Goal: Information Seeking & Learning: Understand process/instructions

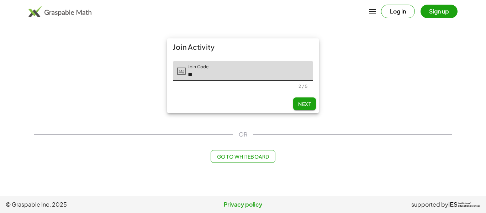
click at [275, 87] on div at bounding box center [238, 86] width 120 height 5
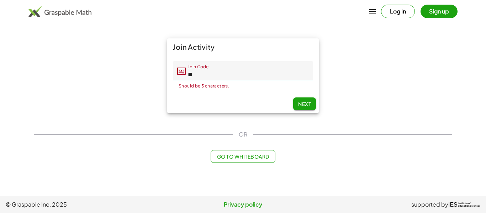
click at [275, 87] on div "Should be 5 characters." at bounding box center [242, 86] width 129 height 4
click at [265, 77] on input "**" at bounding box center [249, 71] width 127 height 20
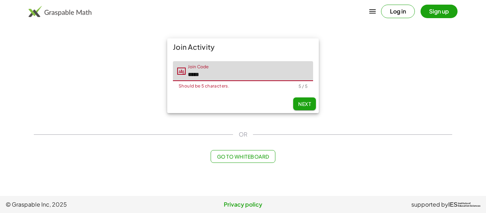
type input "*****"
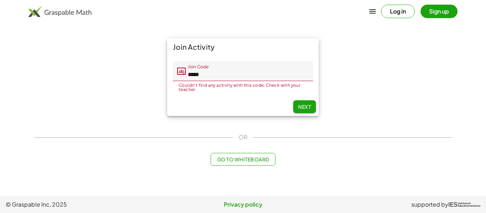
click at [194, 79] on input "*****" at bounding box center [249, 71] width 127 height 20
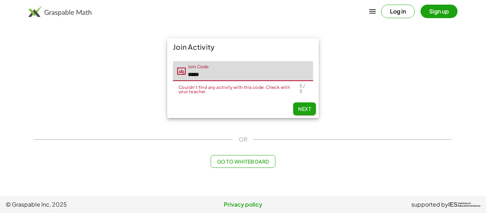
type input "*****"
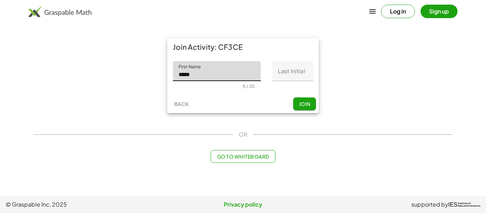
type input "*****"
click at [283, 63] on input "Last Initial" at bounding box center [292, 71] width 41 height 20
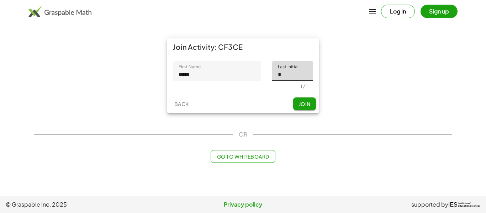
type input "*"
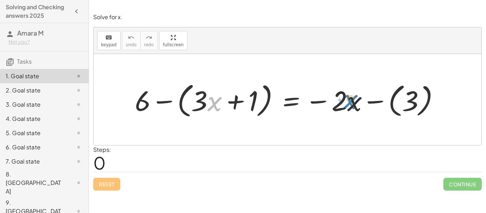
drag, startPoint x: 212, startPoint y: 102, endPoint x: 345, endPoint y: 101, distance: 133.7
click at [345, 101] on div at bounding box center [289, 99] width 317 height 41
drag, startPoint x: 345, startPoint y: 101, endPoint x: 207, endPoint y: 104, distance: 138.3
click at [207, 104] on div at bounding box center [289, 99] width 317 height 41
drag, startPoint x: 221, startPoint y: 106, endPoint x: 230, endPoint y: 106, distance: 8.6
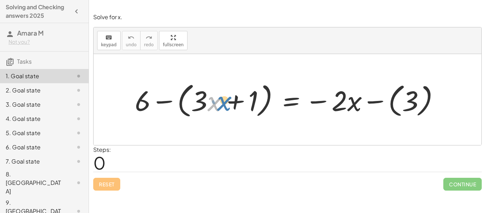
click at [230, 106] on div at bounding box center [289, 99] width 317 height 41
drag, startPoint x: 204, startPoint y: 106, endPoint x: 257, endPoint y: 105, distance: 53.0
click at [257, 105] on div at bounding box center [289, 99] width 317 height 41
drag, startPoint x: 251, startPoint y: 105, endPoint x: 203, endPoint y: 105, distance: 48.0
click at [203, 105] on div at bounding box center [289, 99] width 317 height 41
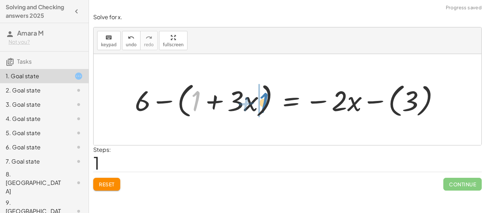
drag, startPoint x: 198, startPoint y: 104, endPoint x: 266, endPoint y: 106, distance: 68.3
click at [266, 106] on div at bounding box center [289, 99] width 317 height 41
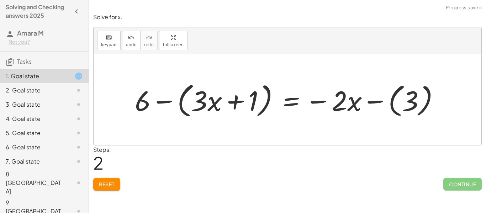
click at [112, 183] on span "Reset" at bounding box center [107, 184] width 16 height 6
click at [354, 112] on div at bounding box center [289, 99] width 317 height 41
click at [109, 188] on button "Reset" at bounding box center [106, 184] width 27 height 13
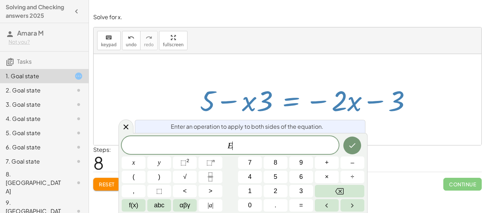
scroll to position [0, 0]
click at [138, 128] on div "Enter an operation to apply to both sides of the equation." at bounding box center [250, 126] width 230 height 13
click at [130, 136] on div "E" at bounding box center [230, 145] width 217 height 18
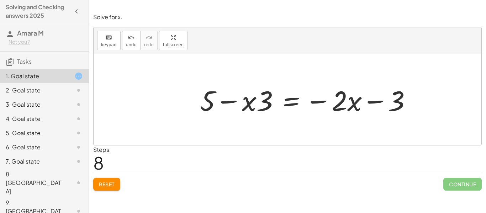
click at [74, 87] on div at bounding box center [73, 90] width 20 height 9
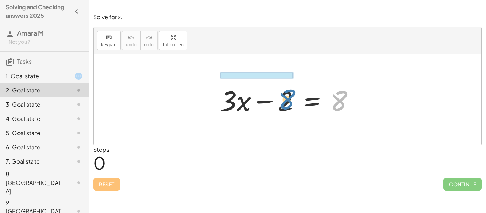
drag, startPoint x: 334, startPoint y: 99, endPoint x: 285, endPoint y: 98, distance: 49.4
click at [285, 98] on div at bounding box center [289, 99] width 146 height 37
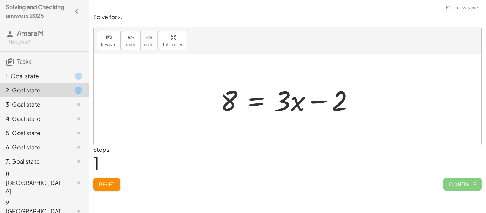
click at [112, 181] on span "Reset" at bounding box center [107, 184] width 16 height 6
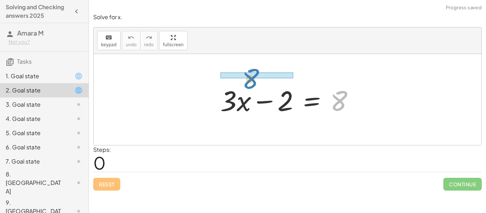
drag, startPoint x: 333, startPoint y: 106, endPoint x: 245, endPoint y: 81, distance: 92.3
click at [245, 81] on div at bounding box center [289, 99] width 146 height 37
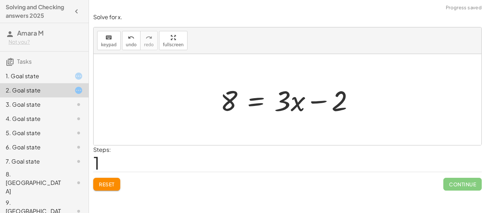
click at [113, 186] on span "Reset" at bounding box center [107, 184] width 16 height 6
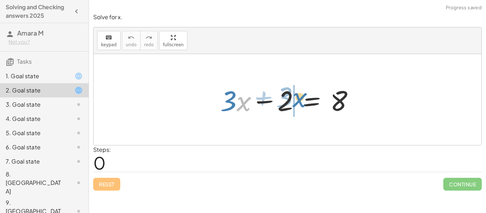
drag, startPoint x: 245, startPoint y: 96, endPoint x: 301, endPoint y: 92, distance: 55.9
click at [301, 92] on div at bounding box center [289, 99] width 146 height 37
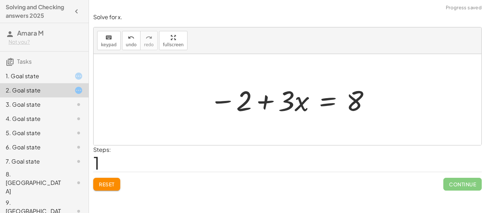
click at [117, 189] on button "Reset" at bounding box center [106, 184] width 27 height 13
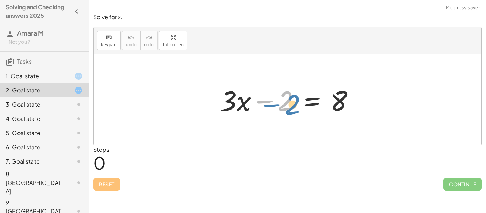
drag, startPoint x: 285, startPoint y: 95, endPoint x: 290, endPoint y: 98, distance: 6.4
click at [290, 98] on div at bounding box center [289, 99] width 146 height 37
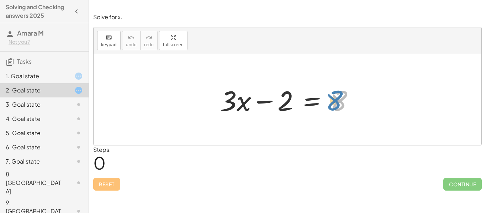
drag, startPoint x: 337, startPoint y: 98, endPoint x: 341, endPoint y: 98, distance: 3.6
click at [341, 98] on div at bounding box center [289, 99] width 146 height 37
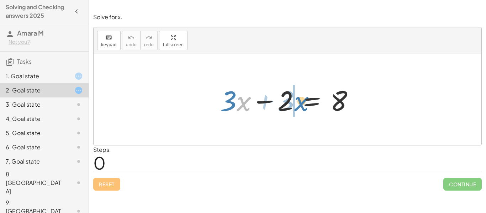
drag, startPoint x: 245, startPoint y: 107, endPoint x: 303, endPoint y: 107, distance: 57.9
click at [303, 107] on div at bounding box center [289, 99] width 146 height 37
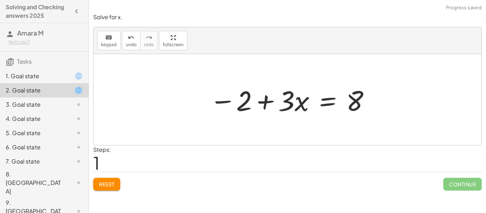
click at [106, 181] on span "Reset" at bounding box center [107, 184] width 16 height 6
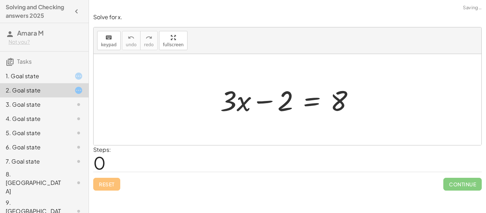
click at [234, 108] on div at bounding box center [289, 99] width 146 height 37
click at [237, 108] on div at bounding box center [289, 99] width 146 height 37
click at [227, 103] on div at bounding box center [289, 99] width 146 height 37
click at [295, 97] on div at bounding box center [289, 99] width 146 height 37
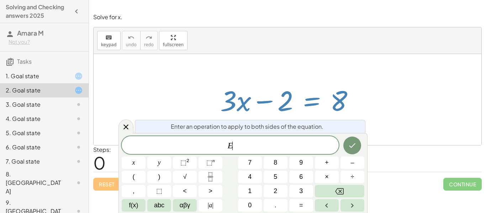
scroll to position [1, 0]
click at [246, 178] on button "4" at bounding box center [250, 177] width 24 height 12
click at [343, 146] on button "Done" at bounding box center [352, 145] width 18 height 18
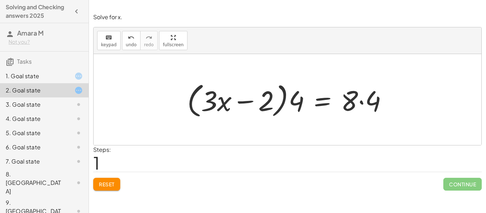
click at [0, 0] on div "Solve for x. keyboard keypad undo undo redo redo fullscreen + · 3 · x − 2 = 8 +…" at bounding box center [0, 0] width 0 height 0
click at [103, 183] on span "Reset" at bounding box center [107, 184] width 16 height 6
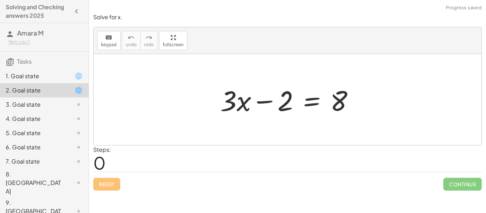
click at [75, 101] on icon at bounding box center [78, 104] width 9 height 9
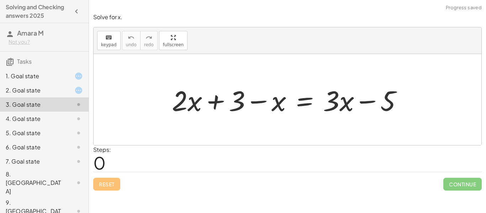
click at [82, 118] on icon at bounding box center [78, 118] width 9 height 9
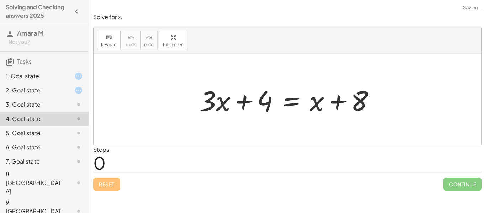
click at [54, 72] on div "1. Goal state" at bounding box center [34, 76] width 57 height 9
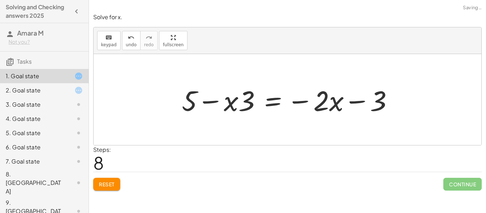
click at [41, 58] on h3 "Tasks" at bounding box center [44, 59] width 89 height 15
click at [47, 75] on div "1. Goal state" at bounding box center [34, 76] width 57 height 9
click at [297, 111] on div at bounding box center [290, 99] width 224 height 37
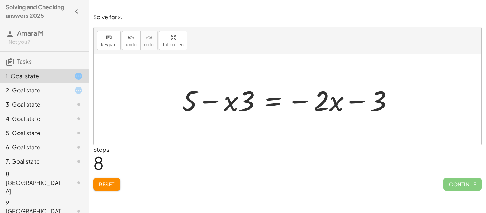
click at [297, 111] on div at bounding box center [290, 99] width 224 height 37
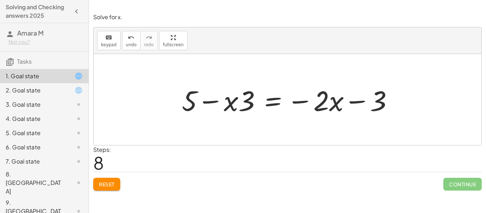
click at [297, 111] on div at bounding box center [290, 99] width 224 height 37
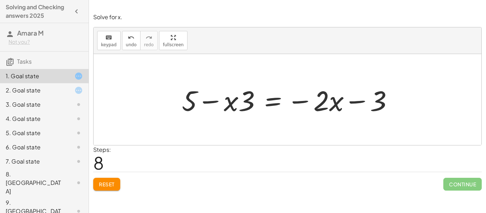
click at [297, 111] on div at bounding box center [290, 99] width 224 height 37
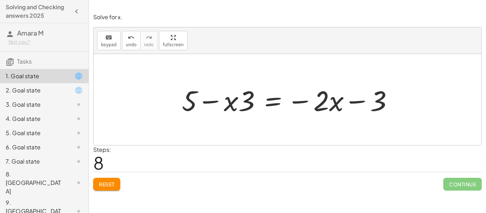
click at [297, 111] on div at bounding box center [290, 99] width 224 height 37
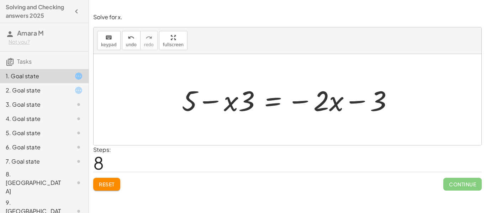
click at [77, 75] on icon at bounding box center [78, 76] width 9 height 9
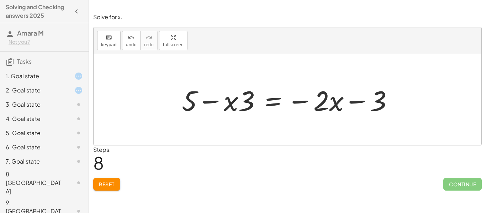
click at [55, 73] on div "1. Goal state" at bounding box center [34, 76] width 57 height 9
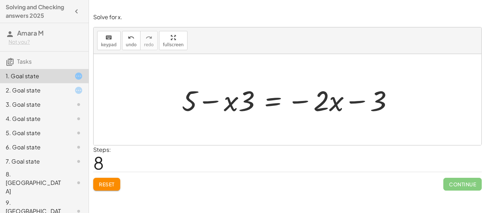
click at [45, 154] on div "5. Goal state" at bounding box center [44, 161] width 89 height 14
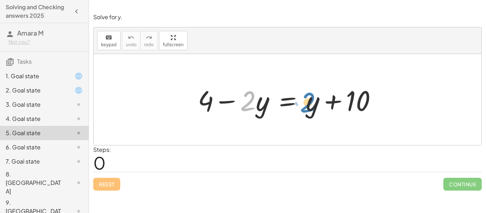
drag, startPoint x: 245, startPoint y: 112, endPoint x: 308, endPoint y: 114, distance: 63.3
click at [308, 114] on div at bounding box center [290, 99] width 192 height 37
drag, startPoint x: 256, startPoint y: 102, endPoint x: 299, endPoint y: 97, distance: 42.9
click at [299, 97] on div at bounding box center [290, 99] width 192 height 37
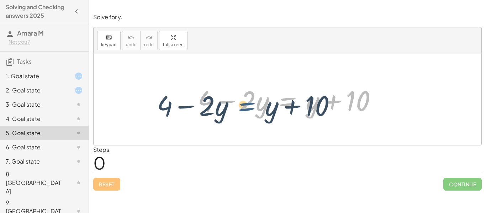
drag, startPoint x: 301, startPoint y: 99, endPoint x: 258, endPoint y: 103, distance: 43.3
click at [258, 103] on div at bounding box center [290, 99] width 192 height 37
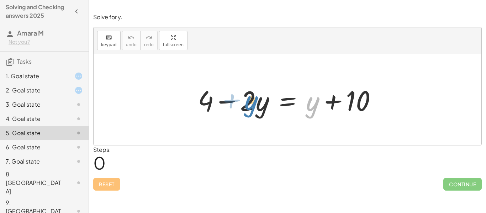
drag, startPoint x: 317, startPoint y: 107, endPoint x: 255, endPoint y: 106, distance: 61.5
click at [255, 106] on div at bounding box center [290, 99] width 192 height 37
click at [51, 75] on div "1. Goal state" at bounding box center [34, 76] width 57 height 9
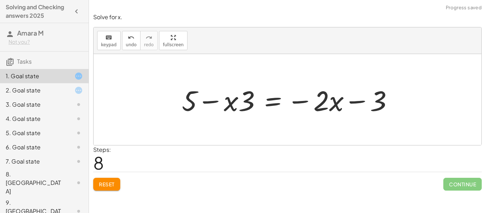
click at [51, 75] on div "1. Goal state" at bounding box center [34, 76] width 57 height 9
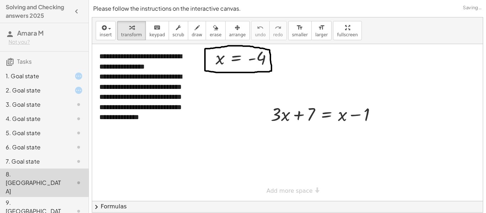
click at [31, 140] on div "4. Goal state" at bounding box center [44, 147] width 89 height 14
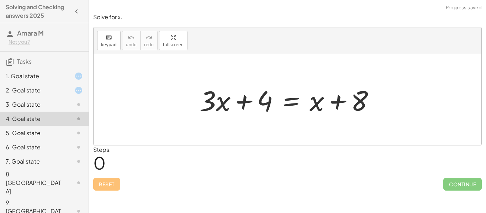
click at [41, 77] on div "1. Goal state" at bounding box center [34, 76] width 57 height 9
